Goal: Transaction & Acquisition: Download file/media

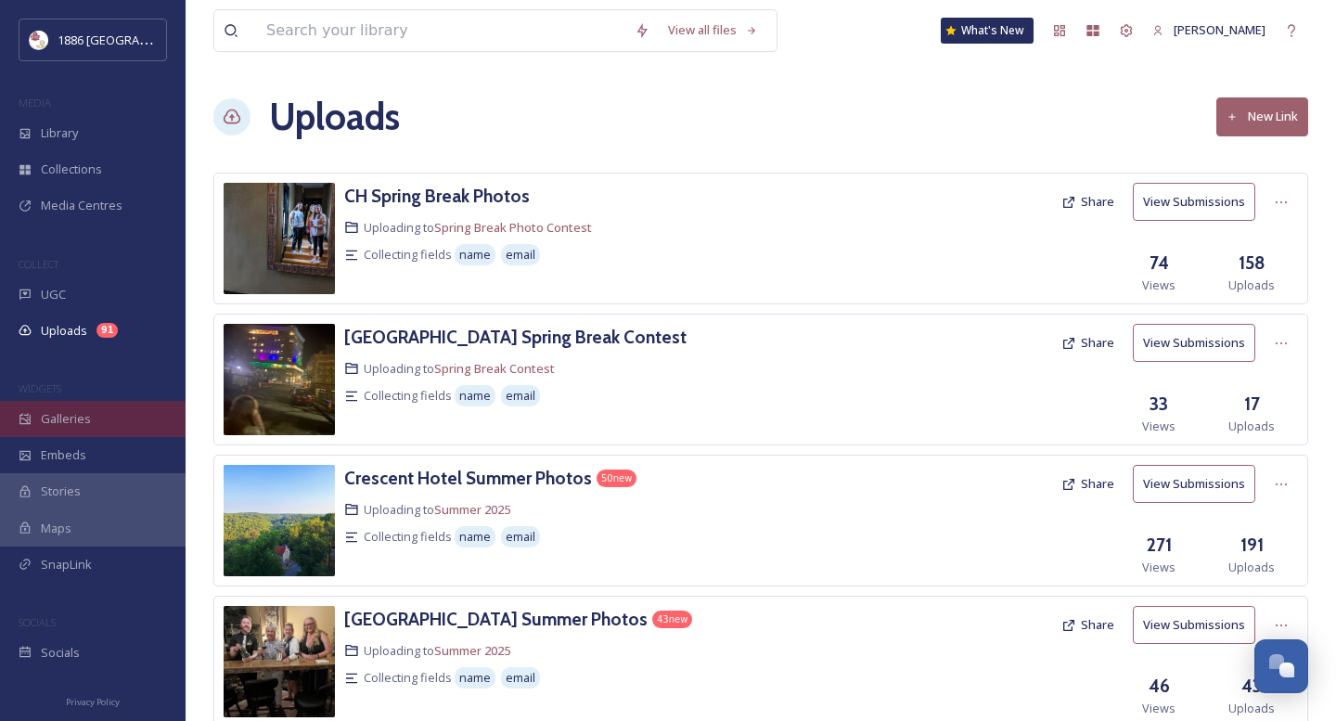
click at [84, 427] on div "Galleries" at bounding box center [93, 419] width 186 height 36
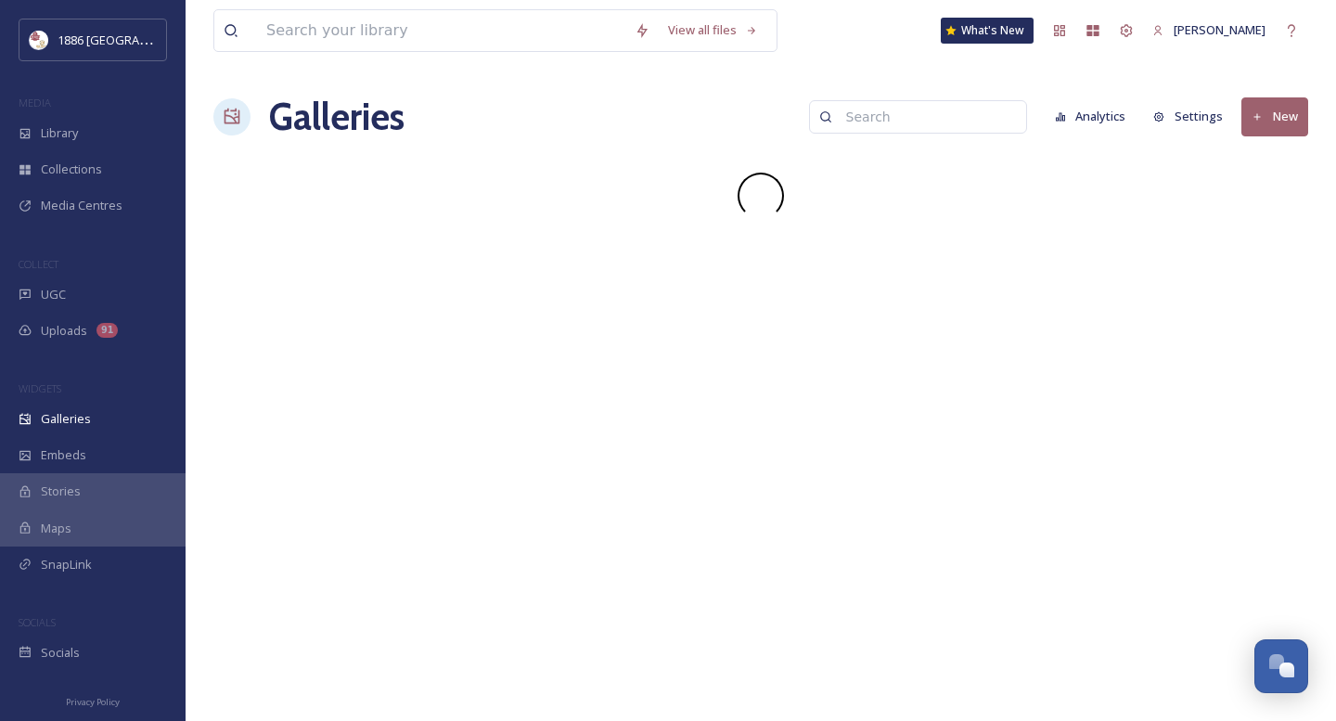
click at [897, 117] on input at bounding box center [927, 116] width 180 height 37
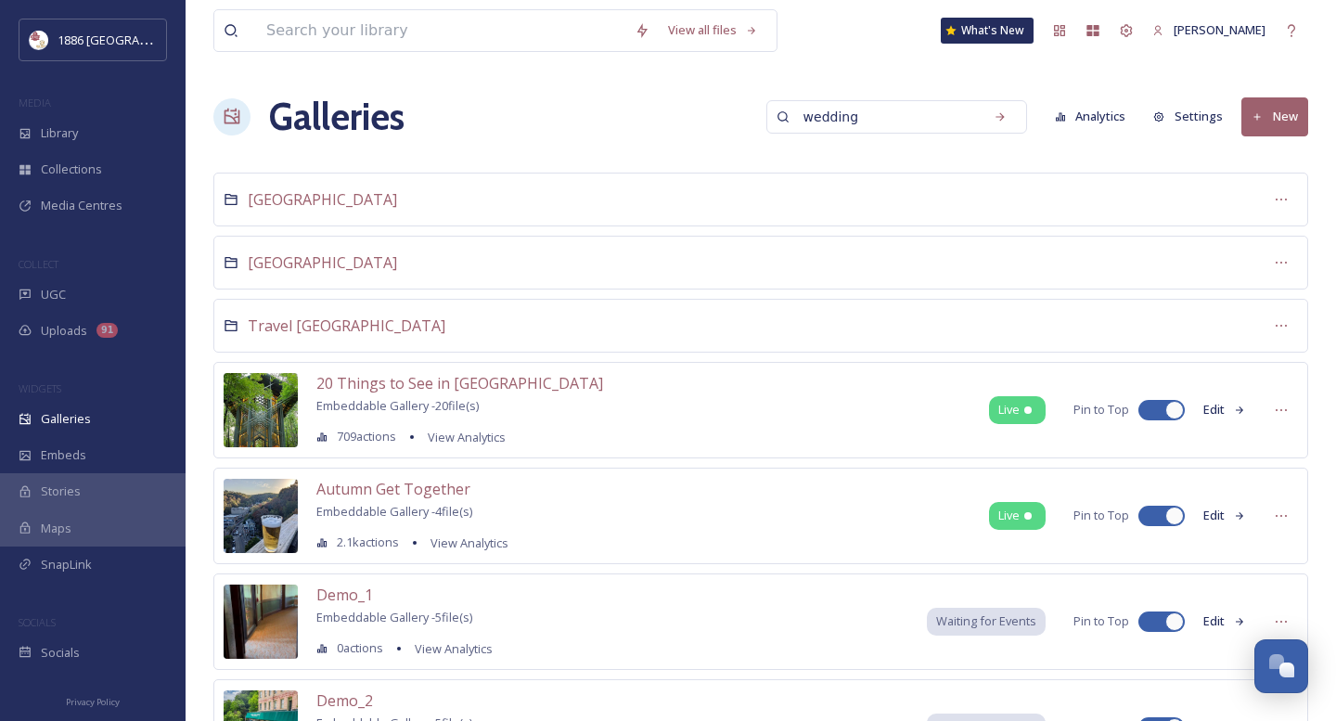
type input "wedding"
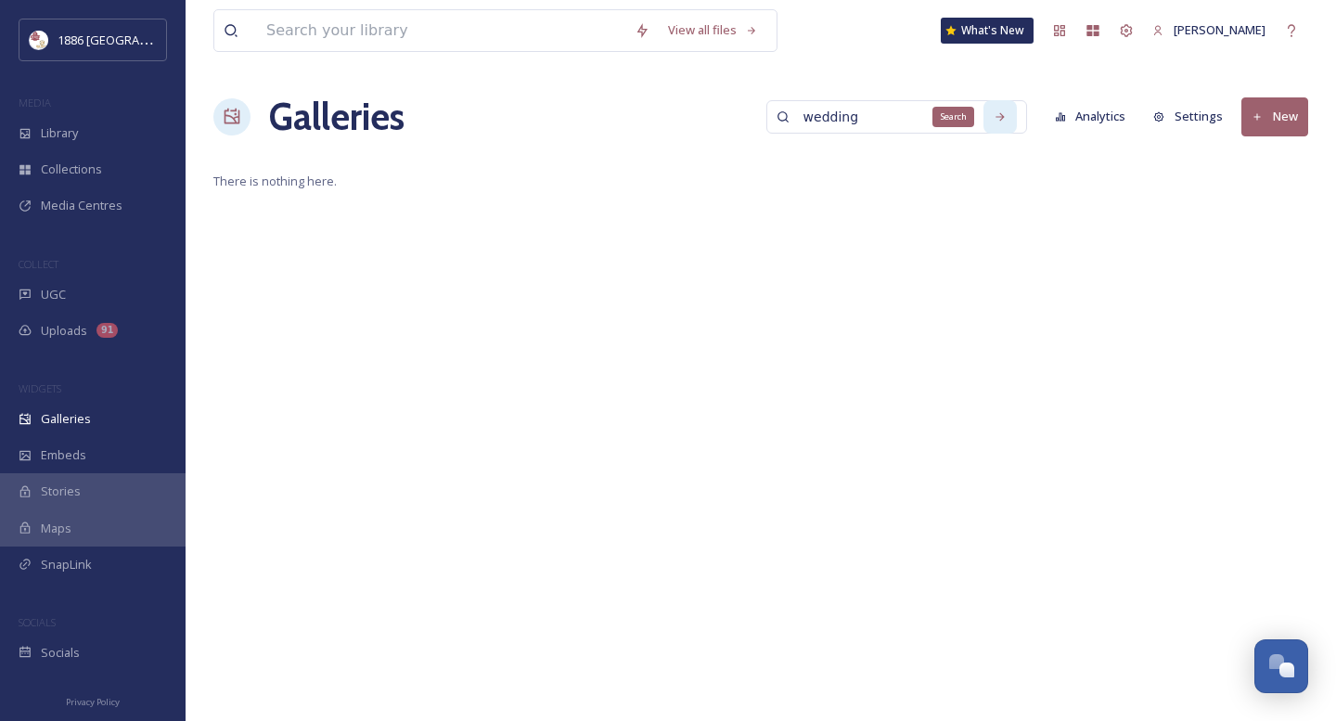
click at [1001, 114] on icon at bounding box center [1000, 116] width 13 height 13
click at [894, 117] on input "wedding" at bounding box center [884, 116] width 180 height 37
click at [1007, 116] on icon at bounding box center [1000, 116] width 13 height 13
click at [772, 176] on span "There is nothing here." at bounding box center [760, 182] width 1095 height 18
click at [96, 138] on div "Library" at bounding box center [93, 133] width 186 height 36
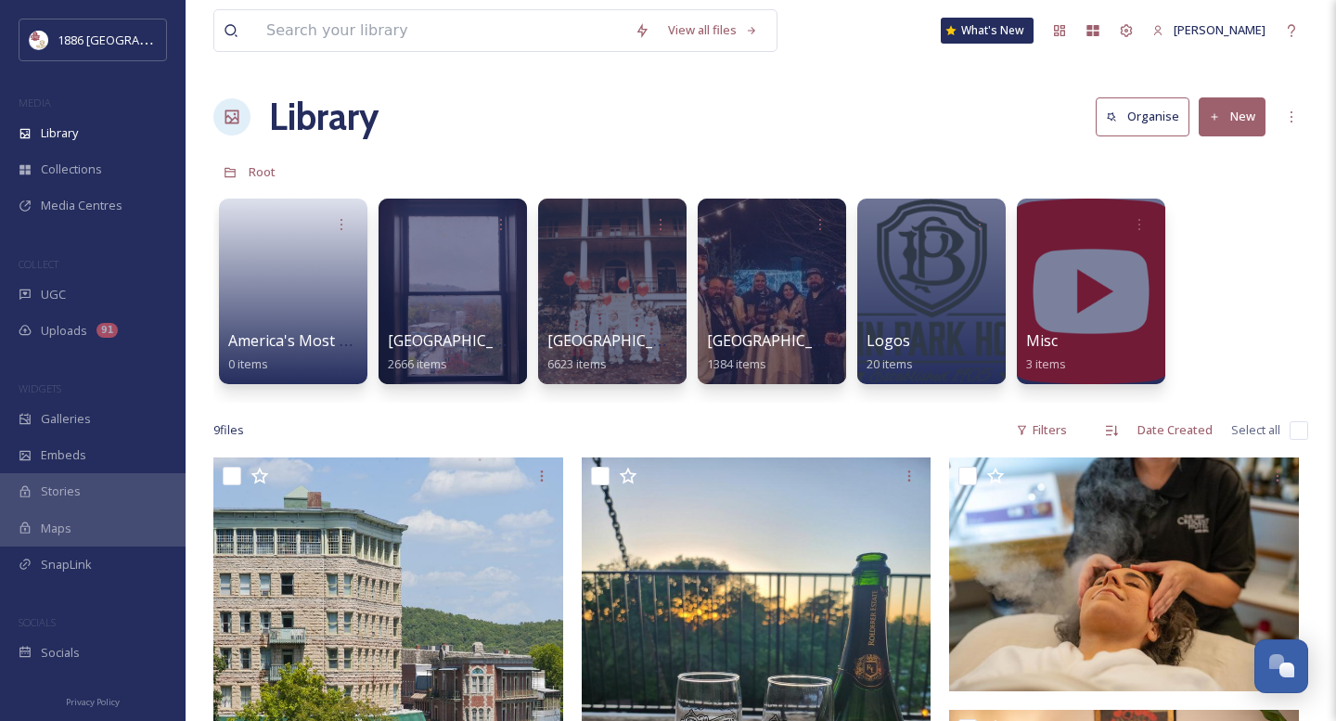
click at [62, 397] on div "WIDGETS" at bounding box center [93, 389] width 186 height 24
click at [62, 414] on span "Galleries" at bounding box center [66, 419] width 50 height 18
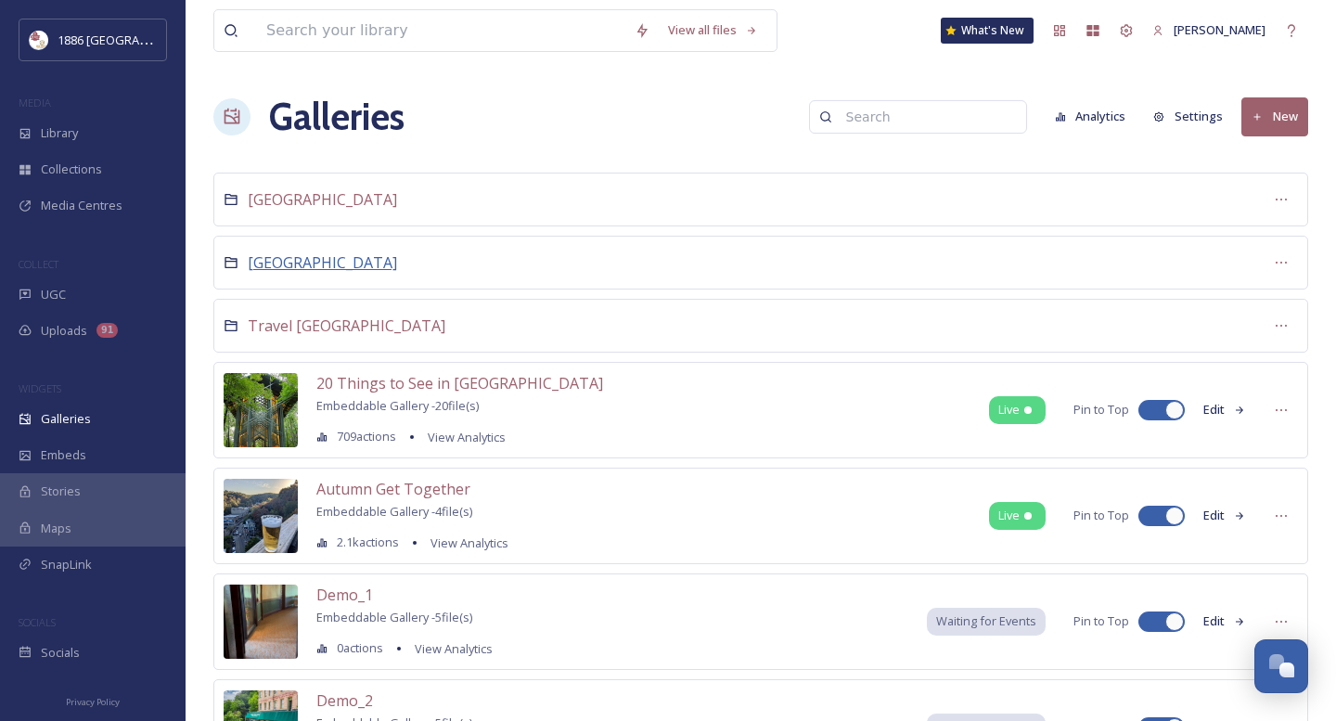
click at [329, 258] on span "[GEOGRAPHIC_DATA]" at bounding box center [322, 262] width 149 height 20
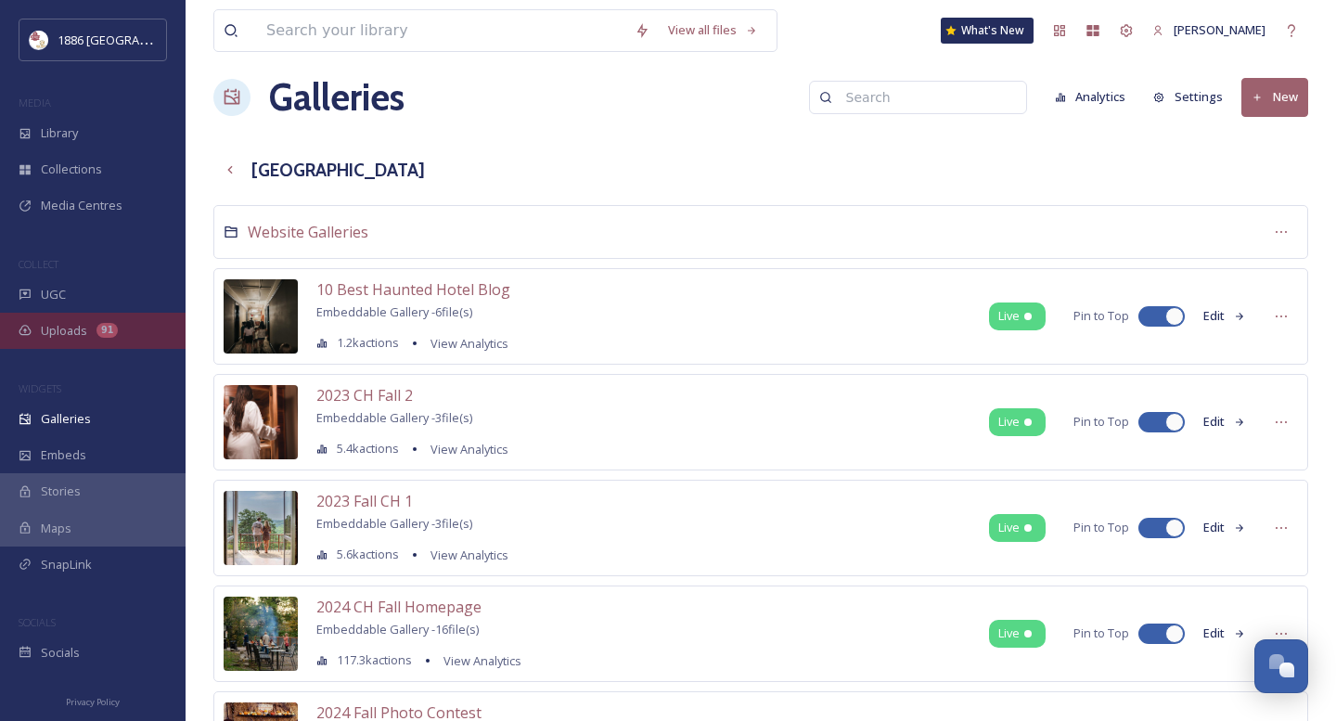
scroll to position [22, 0]
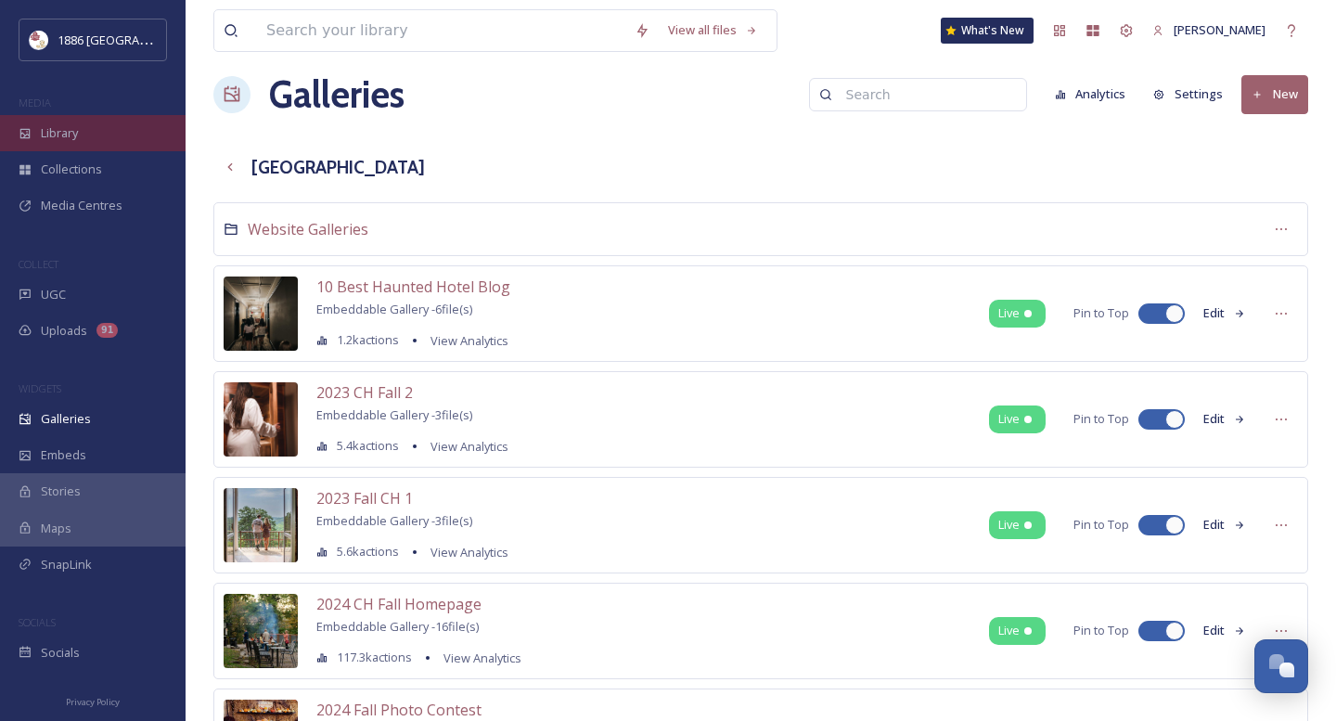
click at [83, 139] on div "Library" at bounding box center [93, 133] width 186 height 36
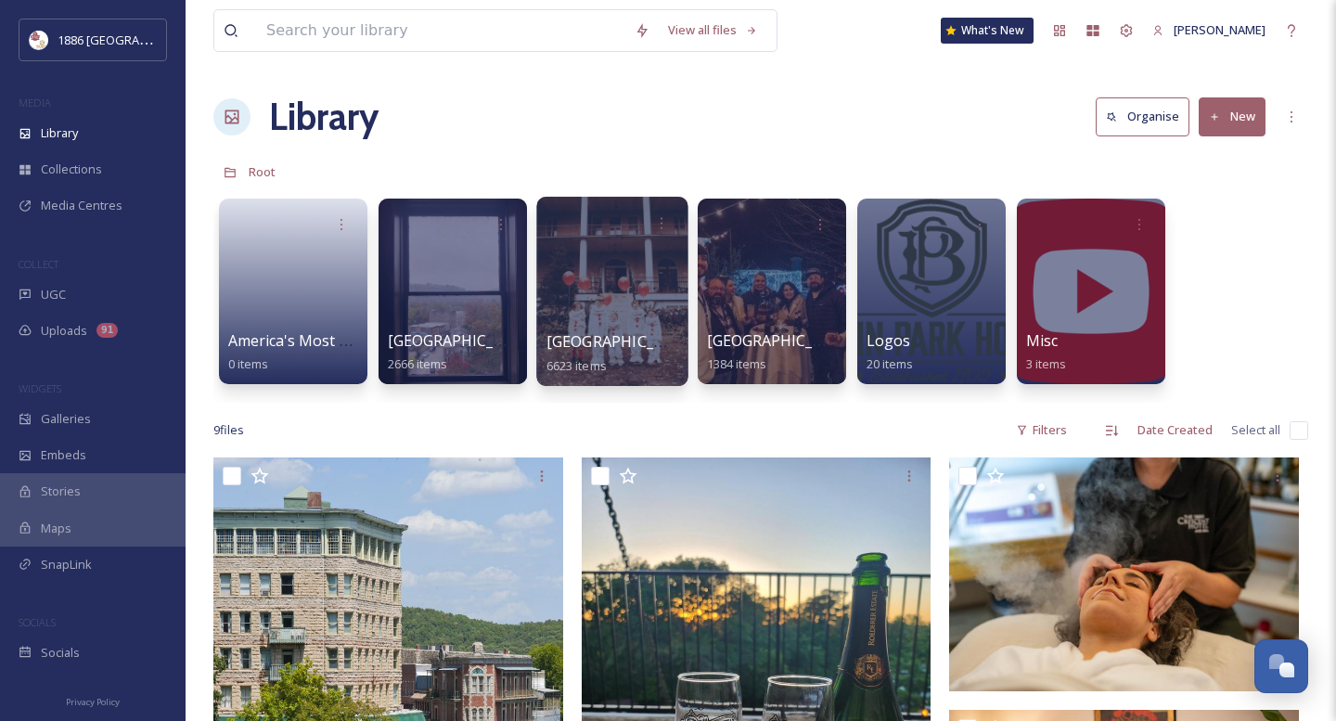
click at [620, 341] on span "[GEOGRAPHIC_DATA]" at bounding box center [623, 341] width 152 height 20
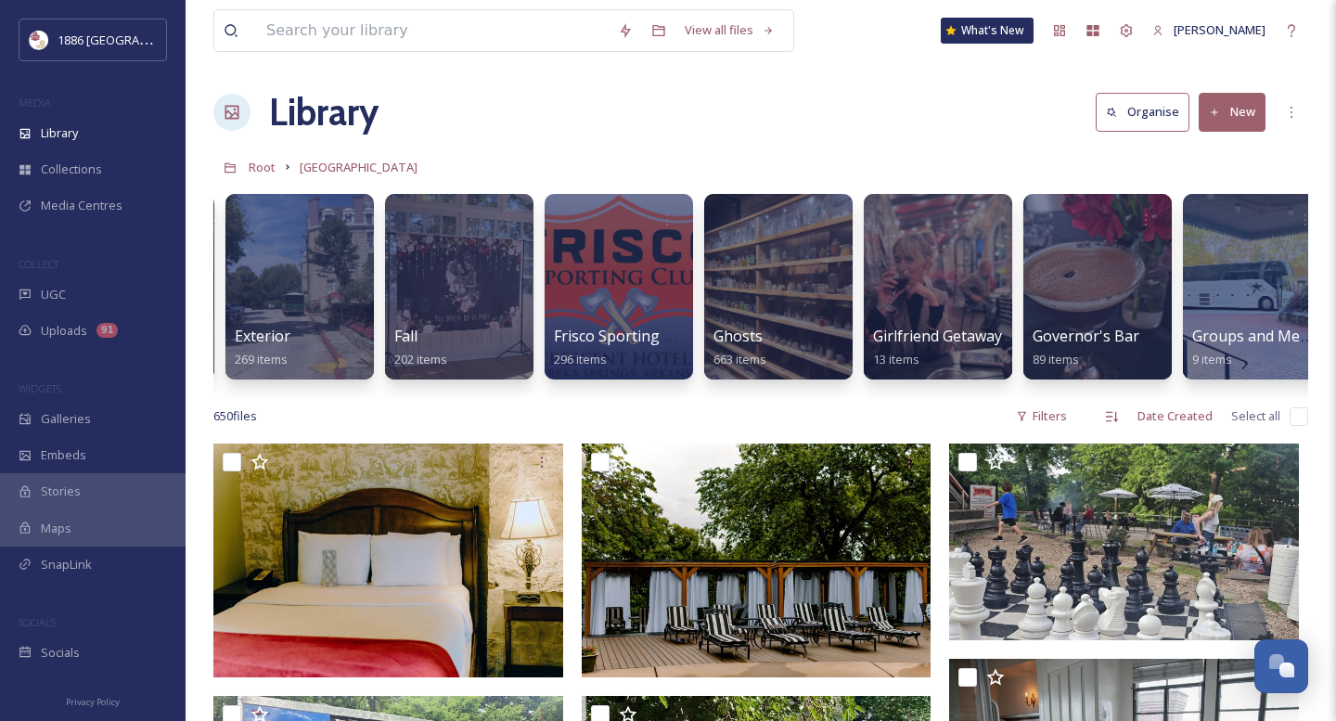
scroll to position [0, 1292]
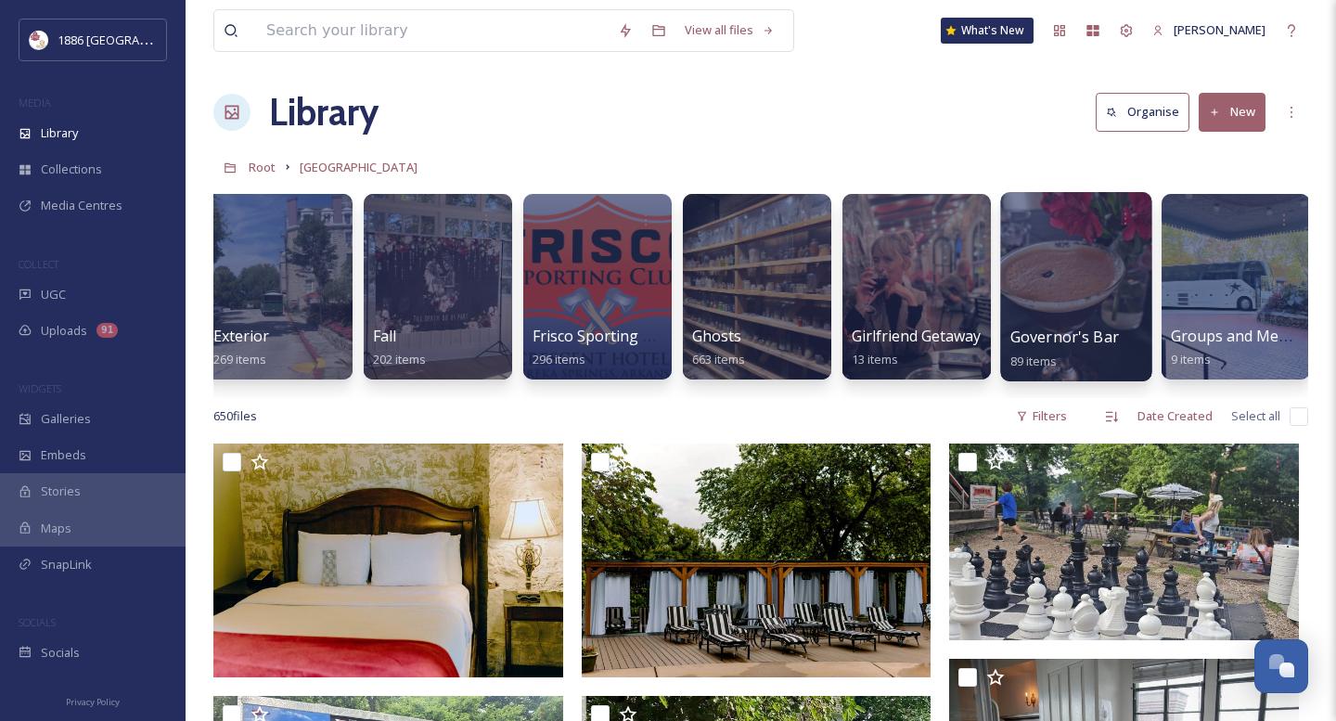
click at [1088, 313] on div at bounding box center [1075, 286] width 151 height 189
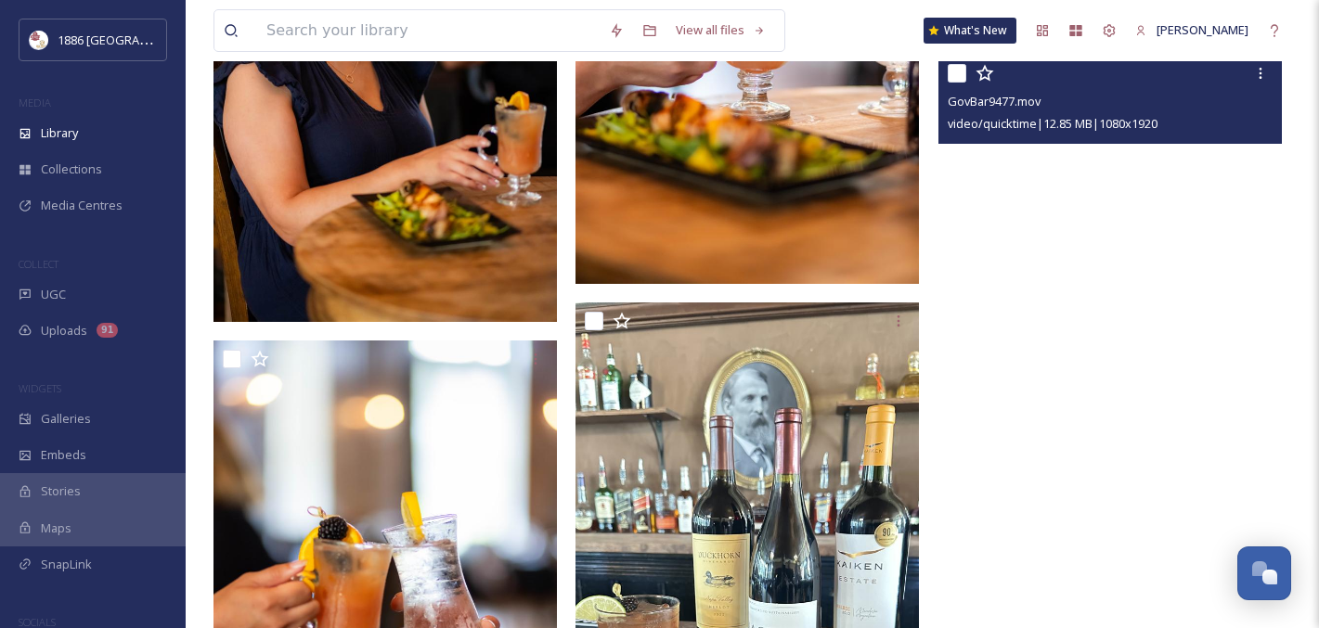
scroll to position [2997, 0]
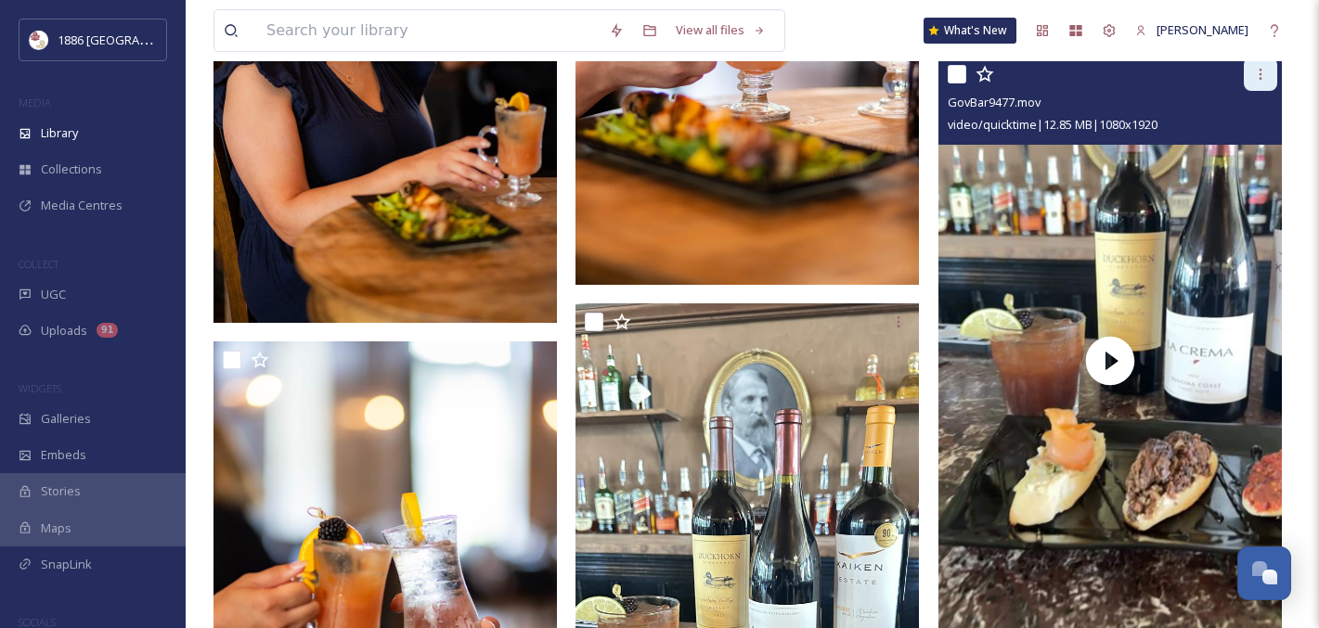
click at [1261, 71] on icon at bounding box center [1260, 74] width 15 height 15
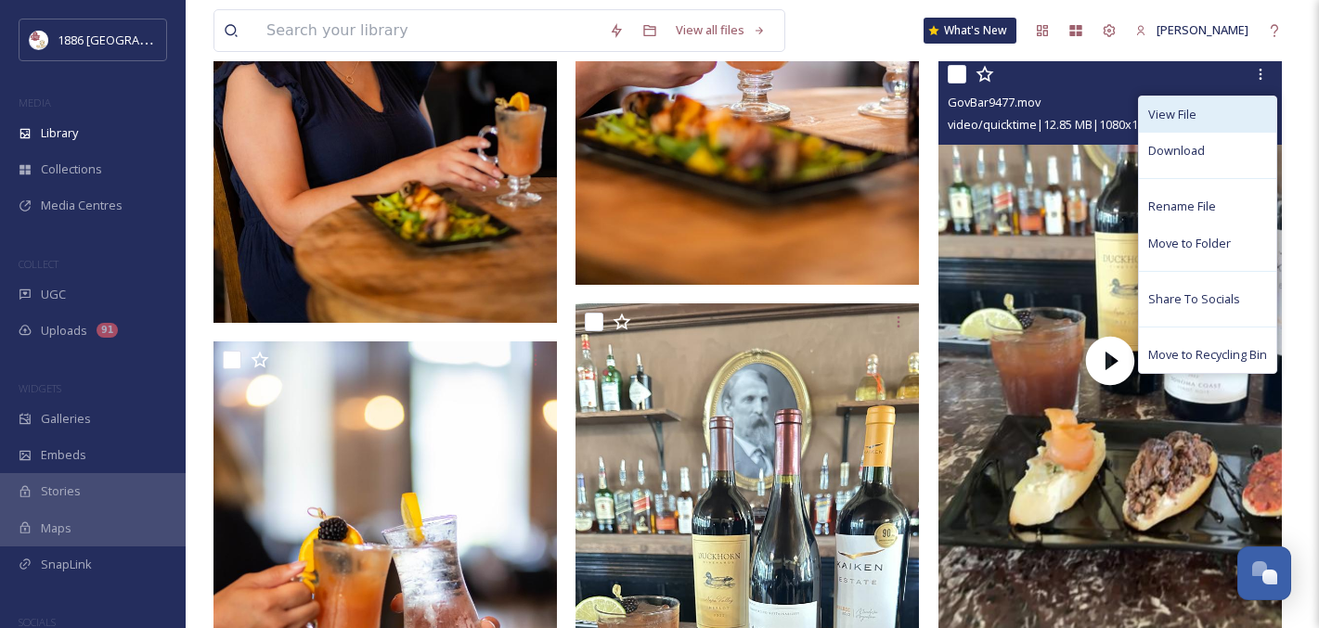
click at [1197, 114] on div "View File" at bounding box center [1207, 115] width 137 height 36
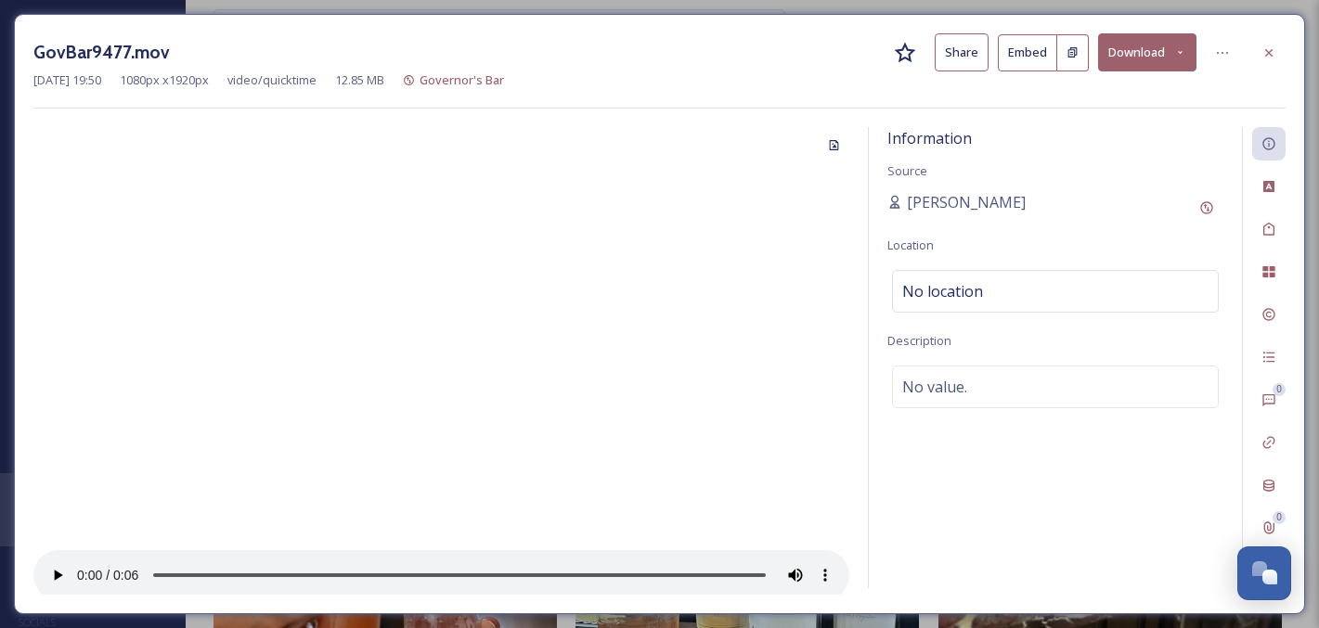
click at [1126, 58] on button "Download" at bounding box center [1147, 52] width 98 height 38
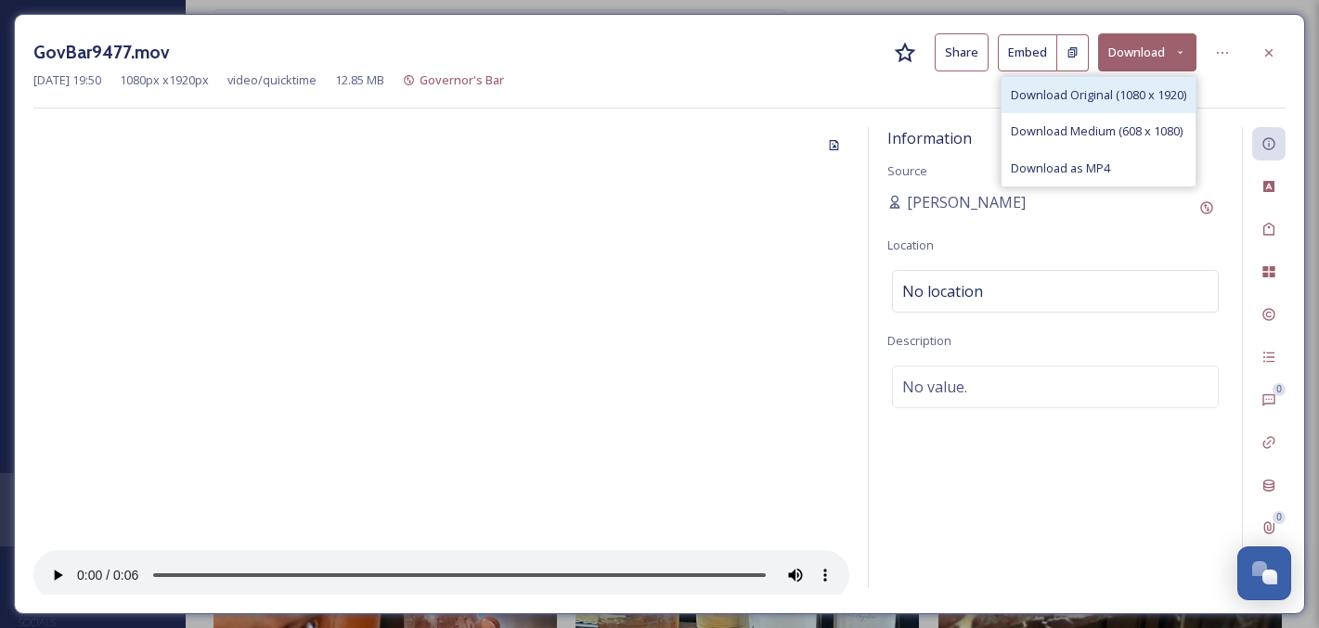
click at [1112, 103] on div "Download Original (1080 x 1920)" at bounding box center [1098, 95] width 194 height 36
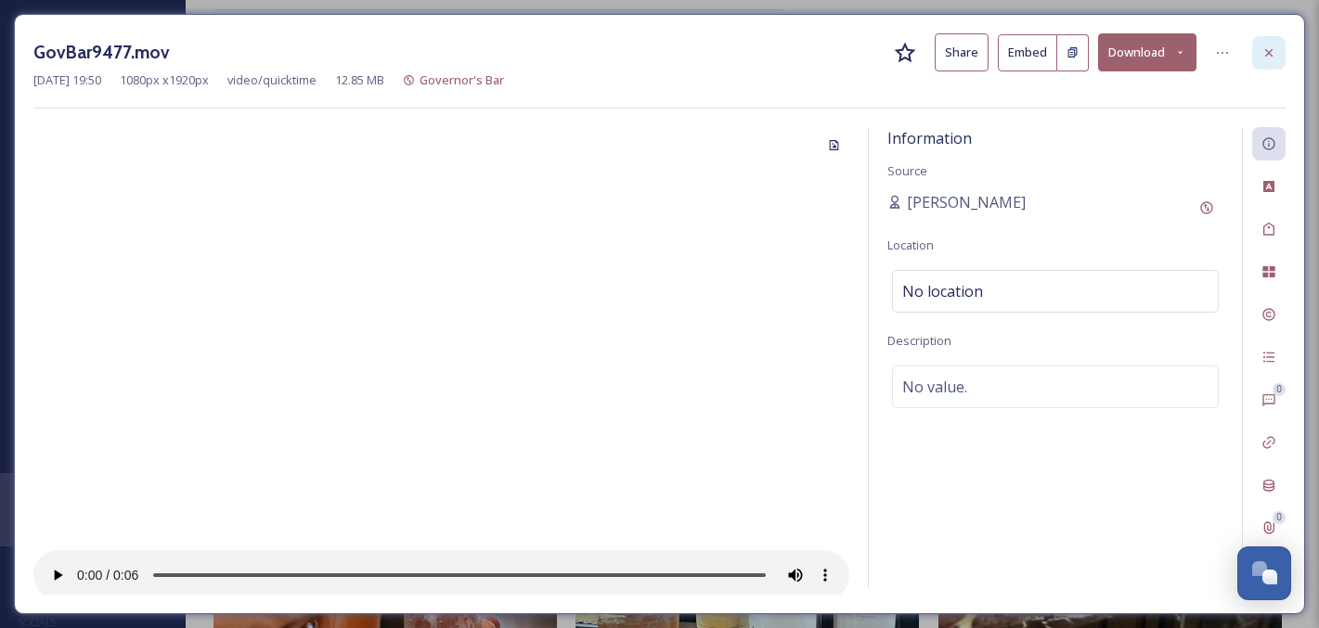
click at [1272, 57] on icon at bounding box center [1268, 52] width 15 height 15
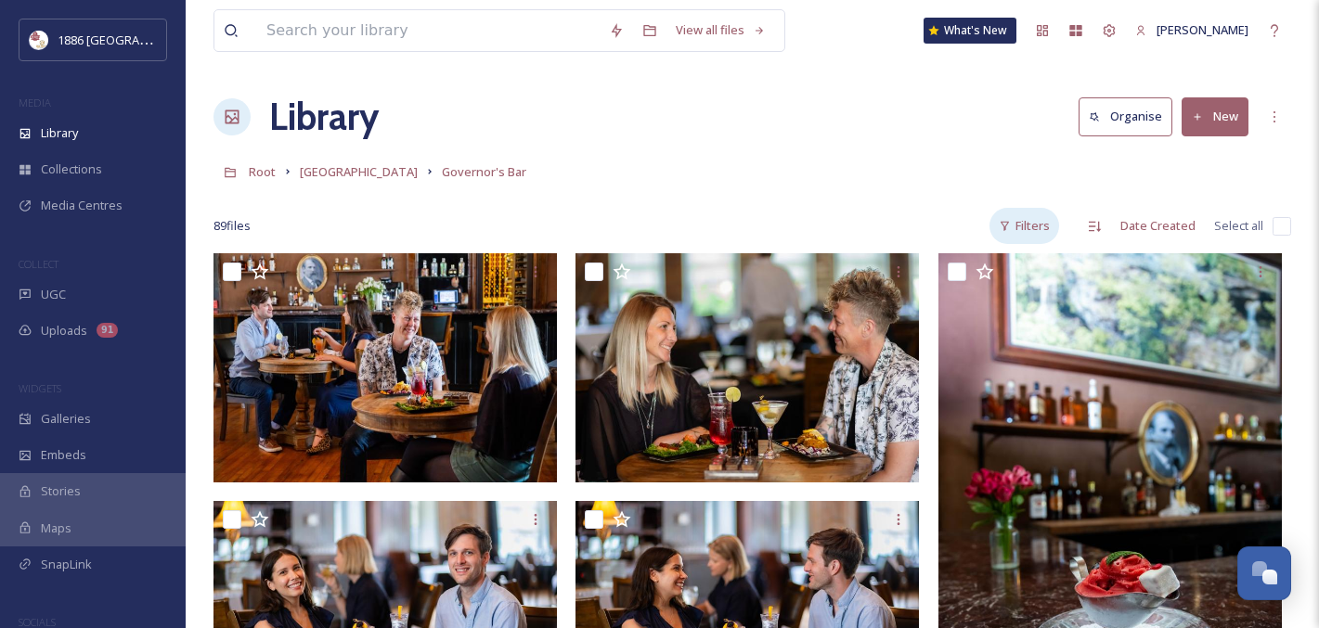
click at [1051, 218] on div "Filters" at bounding box center [1024, 226] width 70 height 36
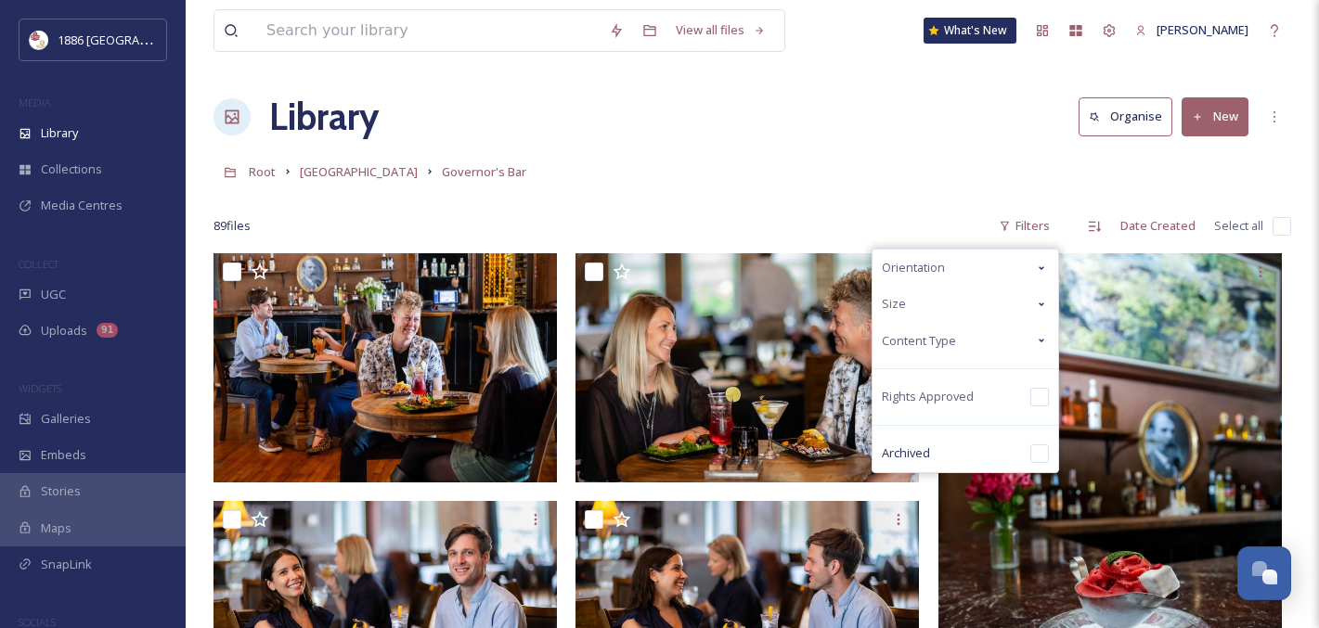
click at [999, 341] on div "Content Type" at bounding box center [965, 341] width 186 height 36
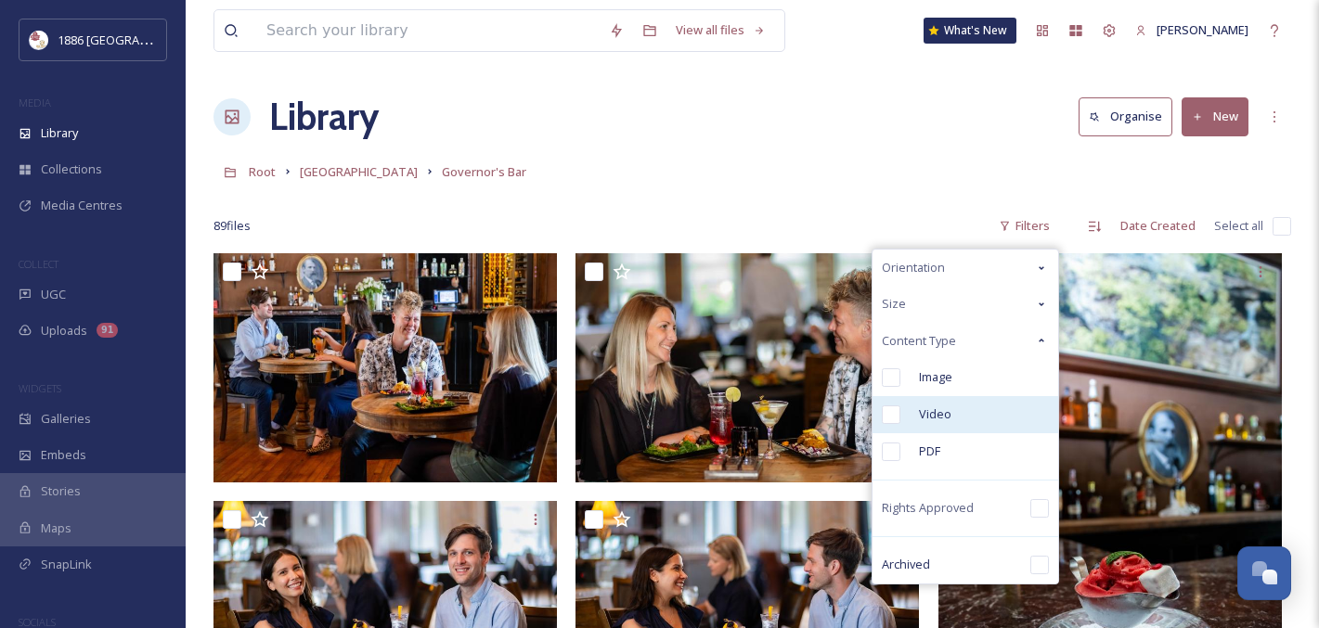
click at [932, 409] on span "Video" at bounding box center [935, 415] width 32 height 18
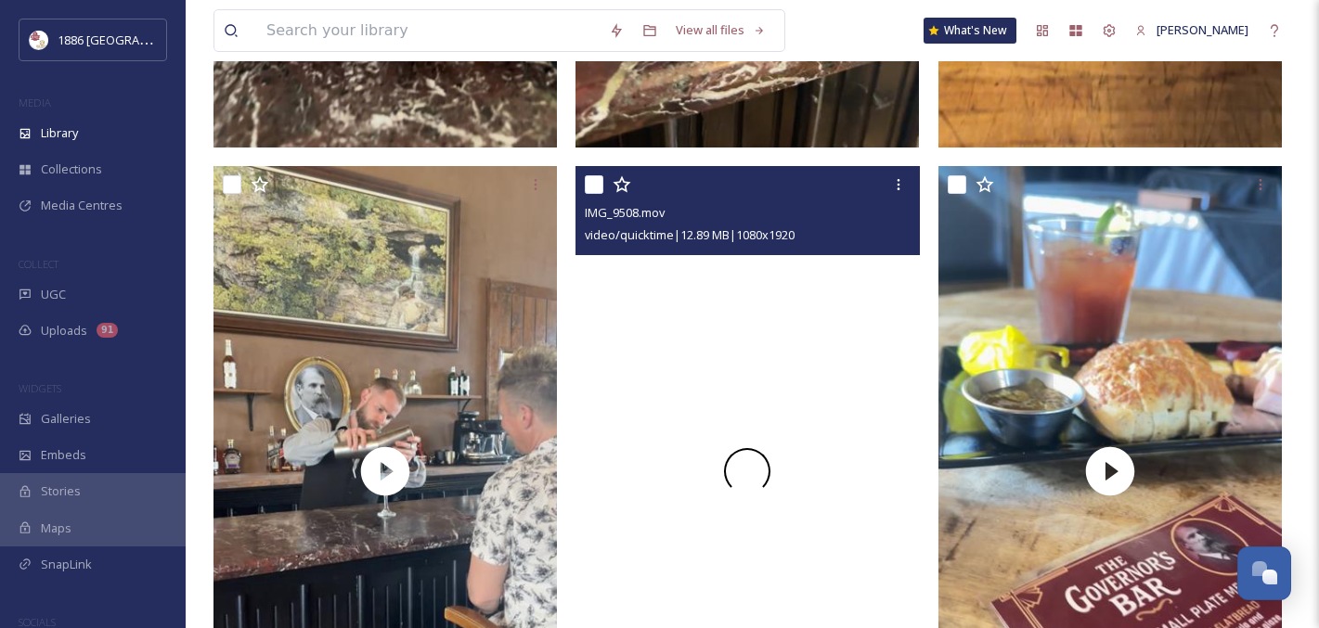
scroll to position [718, 0]
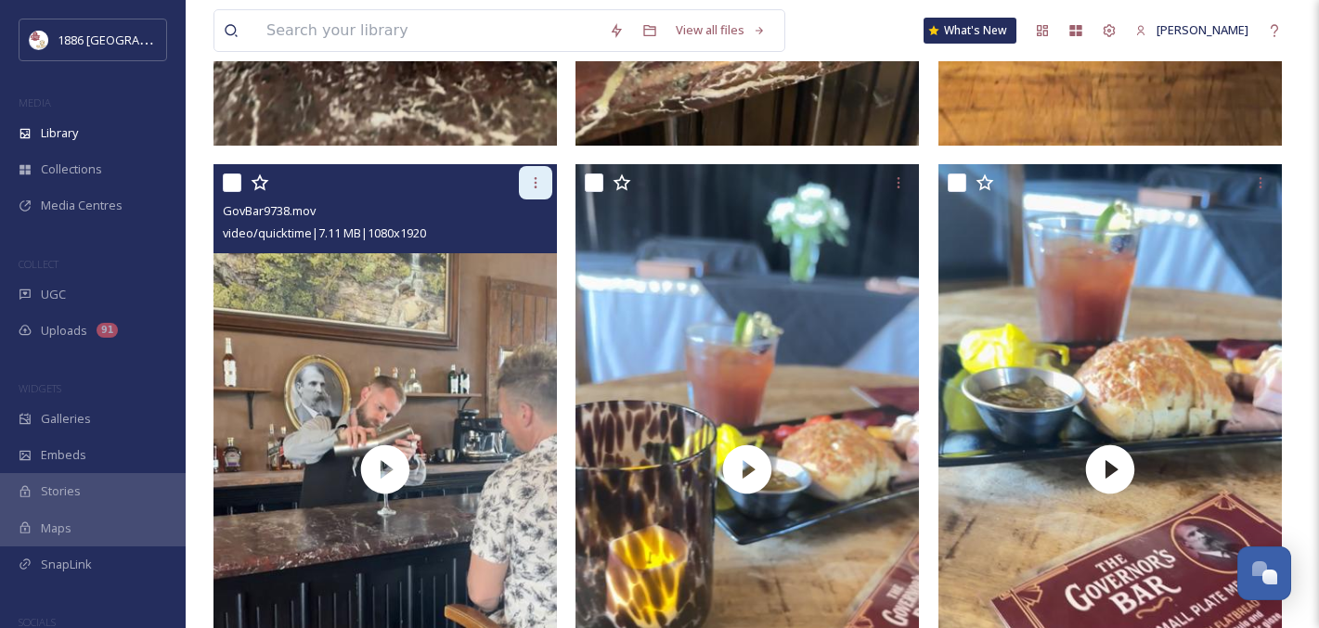
click at [542, 191] on div at bounding box center [535, 182] width 33 height 33
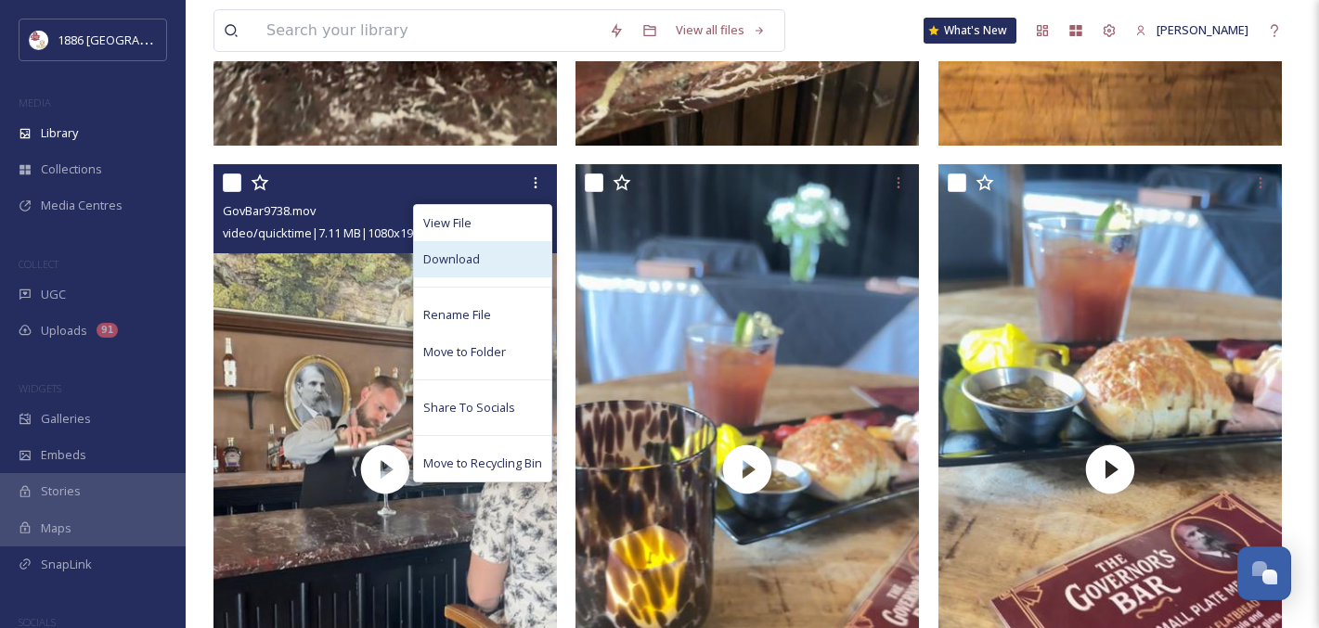
click at [509, 253] on div "Download" at bounding box center [482, 259] width 137 height 36
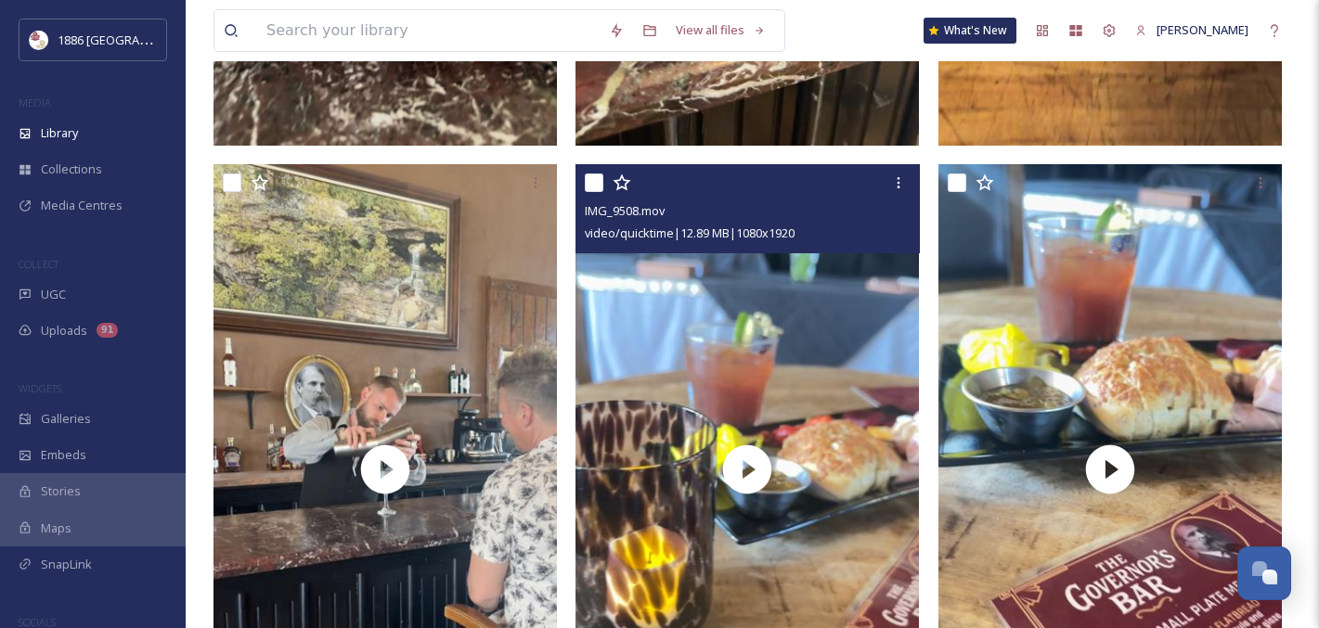
click at [748, 184] on div at bounding box center [749, 182] width 329 height 33
click at [896, 192] on div at bounding box center [898, 182] width 33 height 33
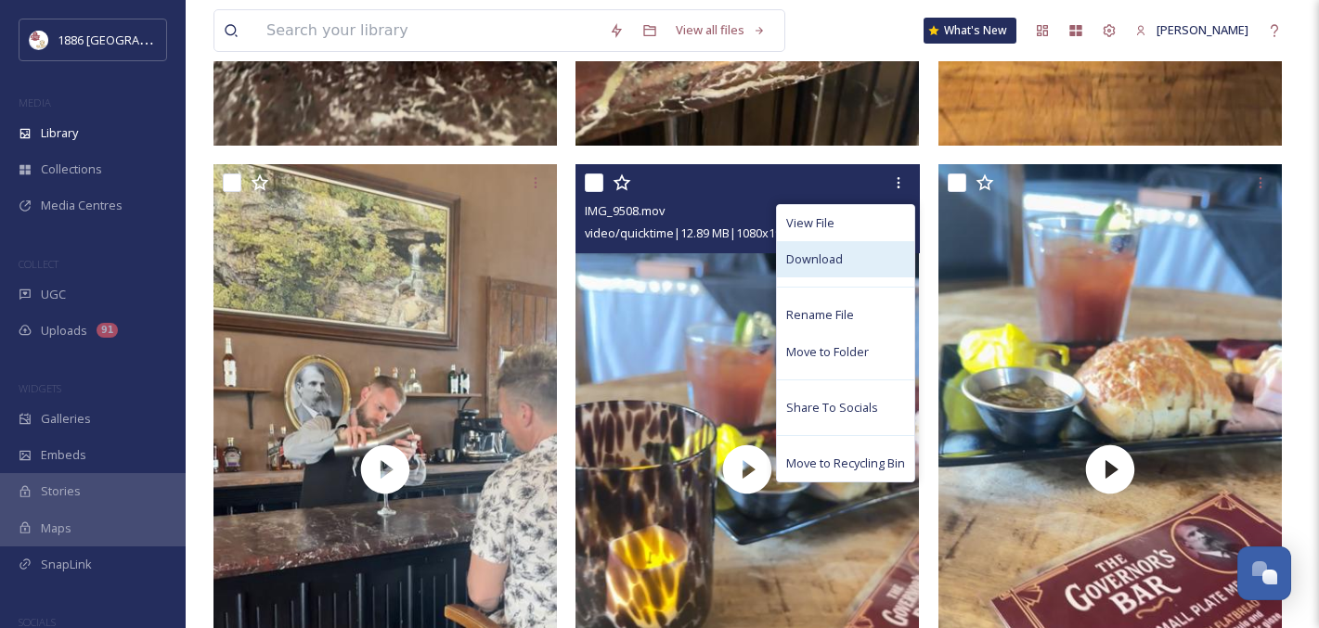
click at [848, 260] on div "Download" at bounding box center [845, 259] width 137 height 36
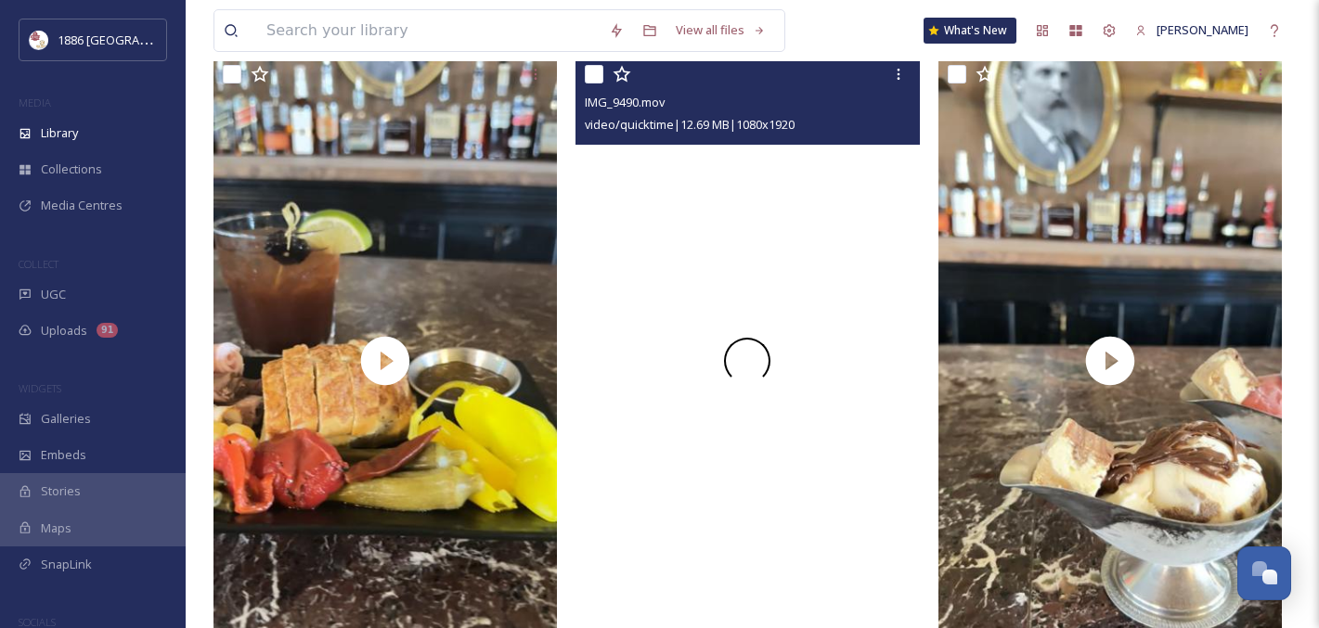
scroll to position [2085, 0]
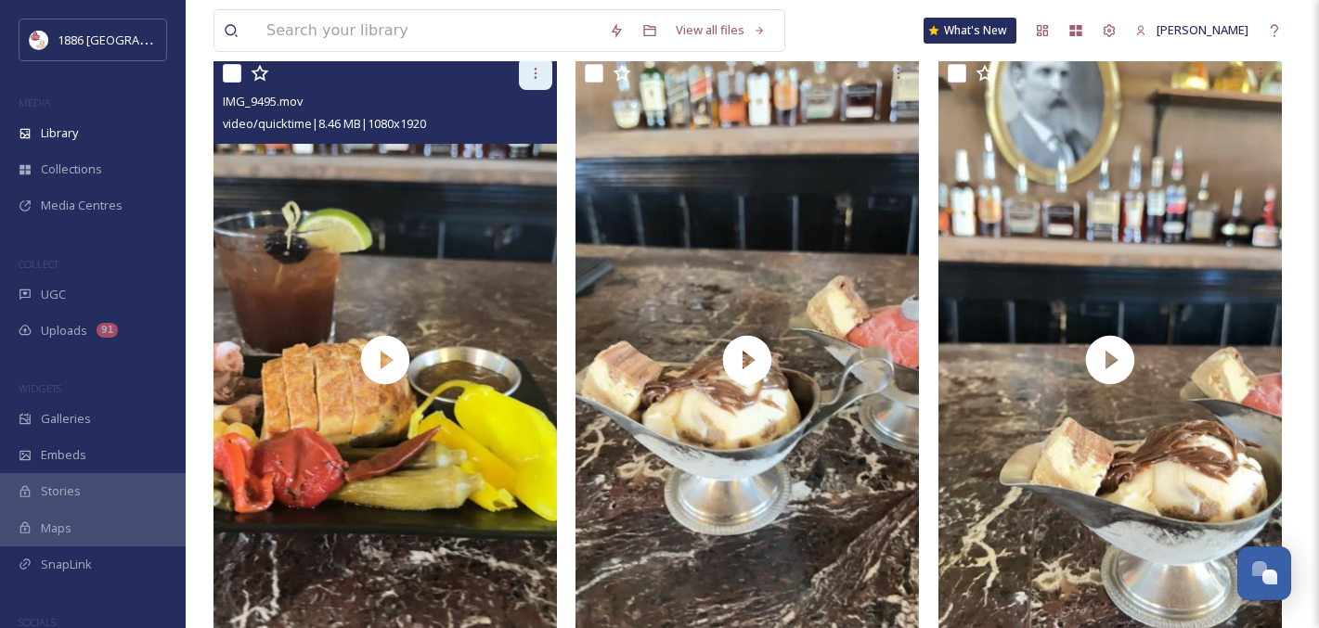
click at [541, 81] on icon at bounding box center [535, 73] width 15 height 15
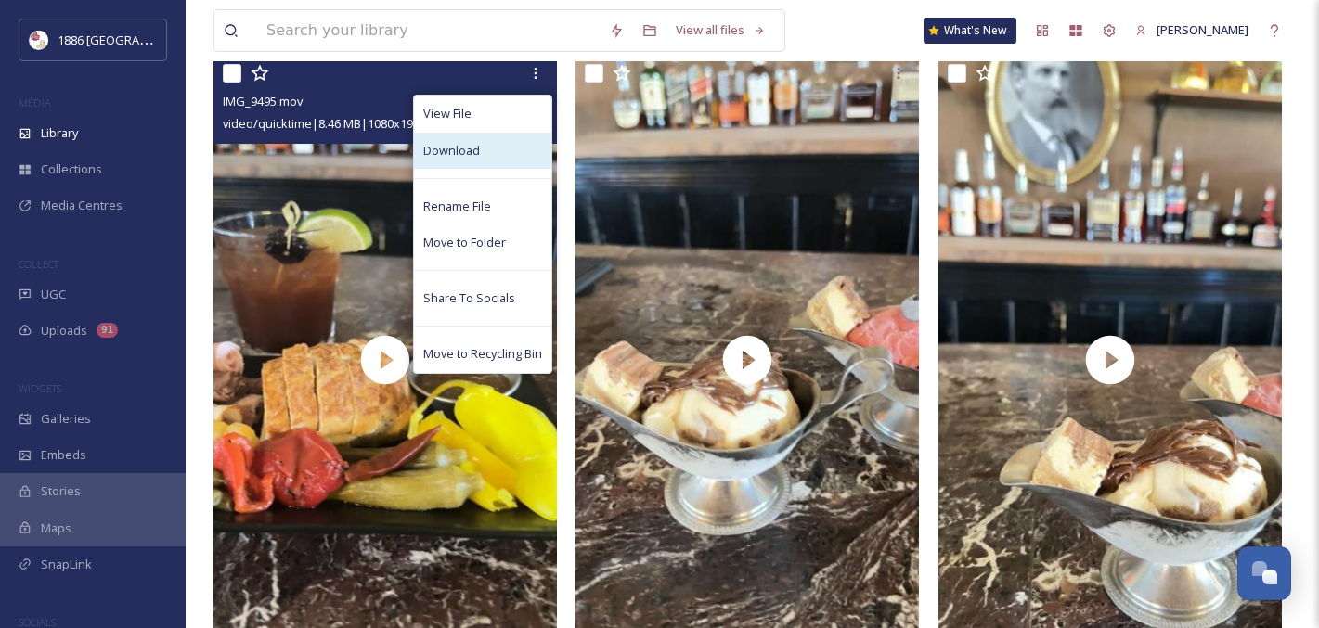
click at [509, 152] on div "Download" at bounding box center [482, 151] width 137 height 36
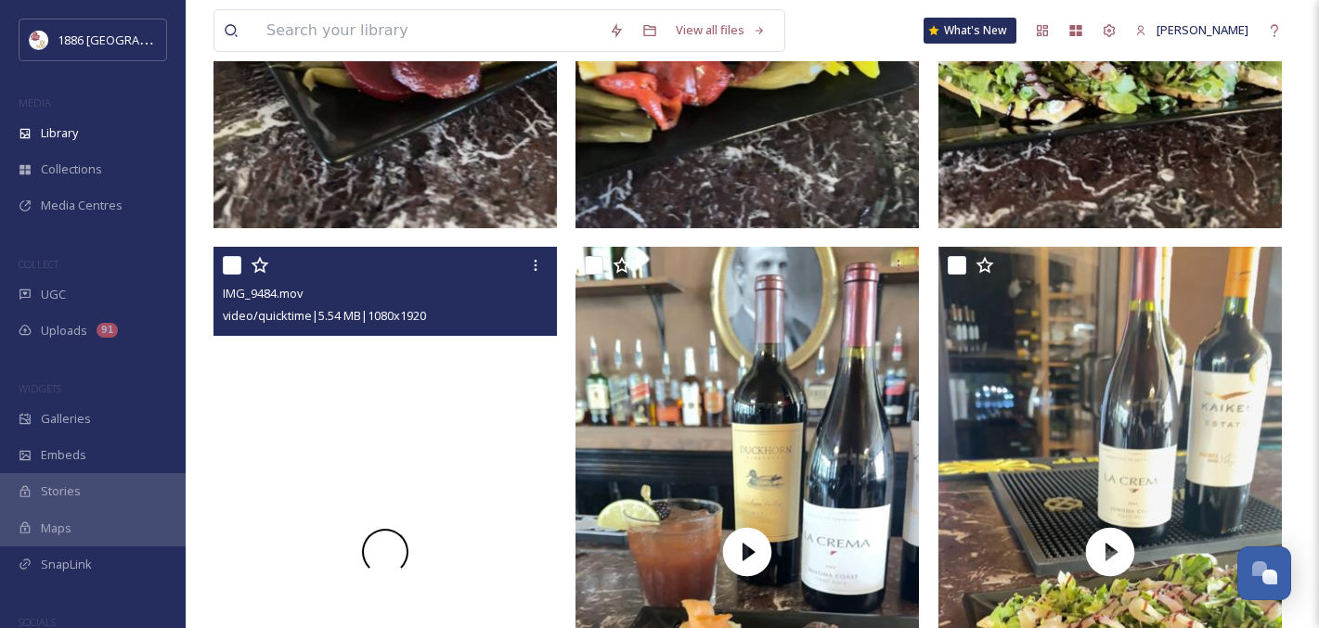
scroll to position [3150, 0]
